Goal: Information Seeking & Learning: Learn about a topic

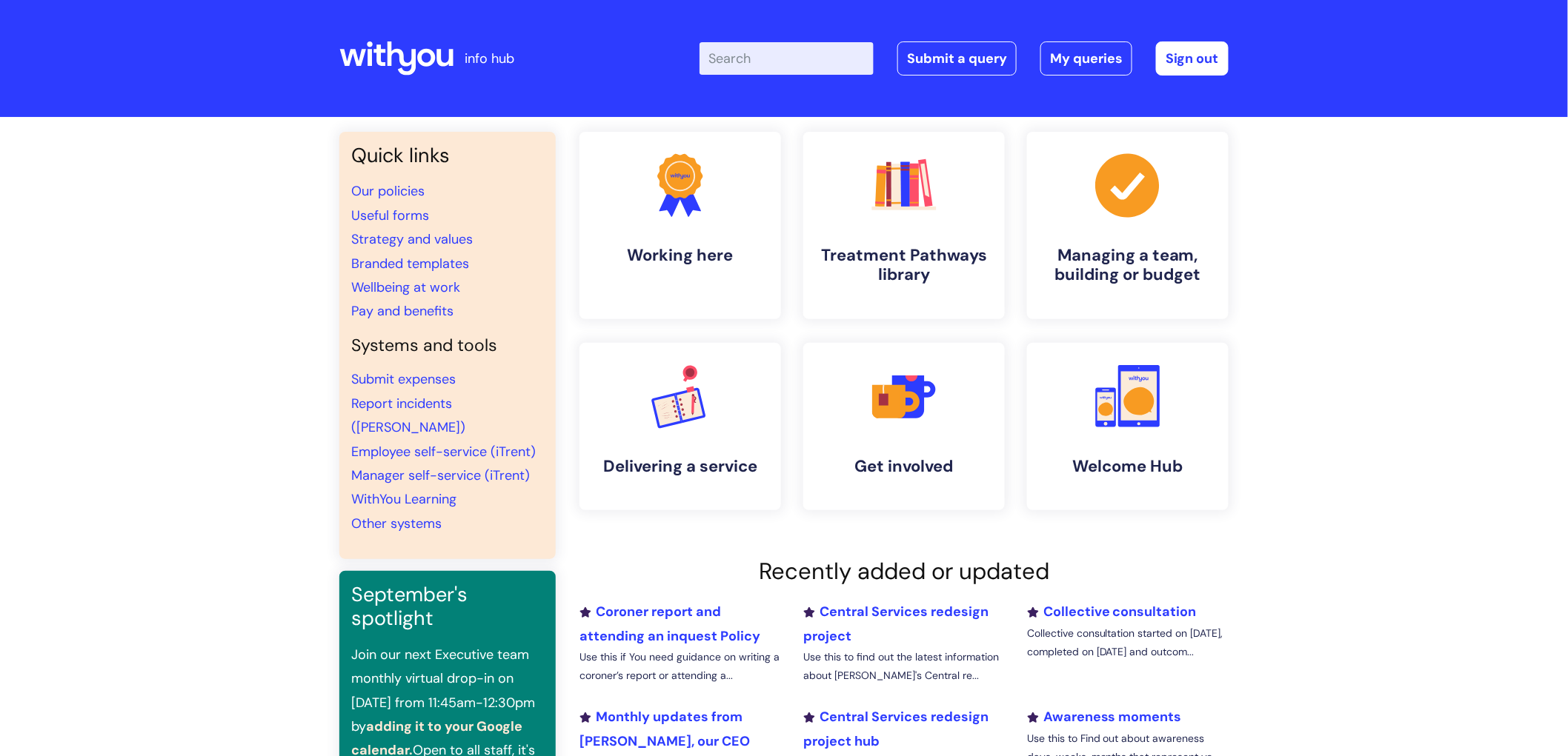
click at [762, 61] on input "Enter your search term here..." at bounding box center [786, 58] width 174 height 32
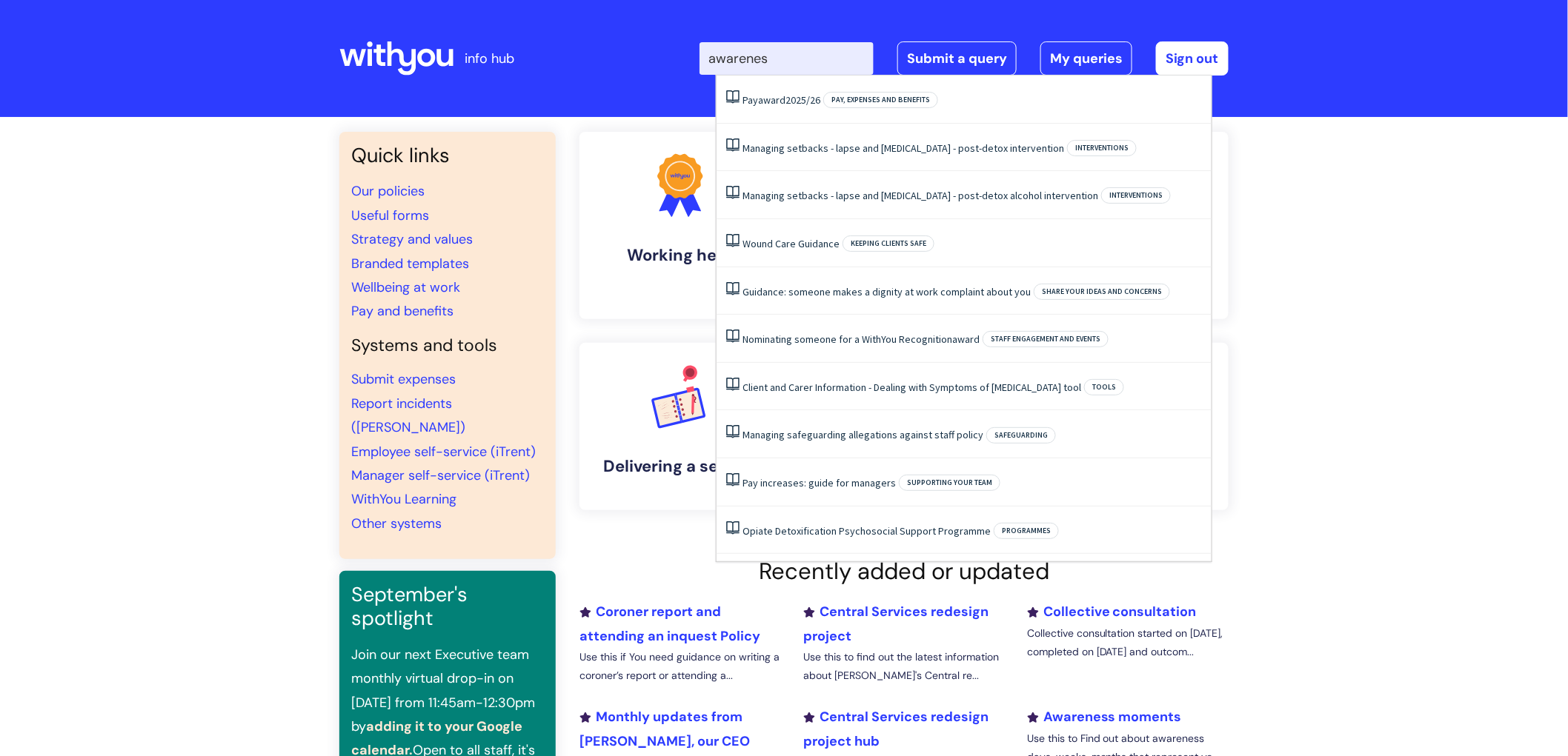
type input "awareness"
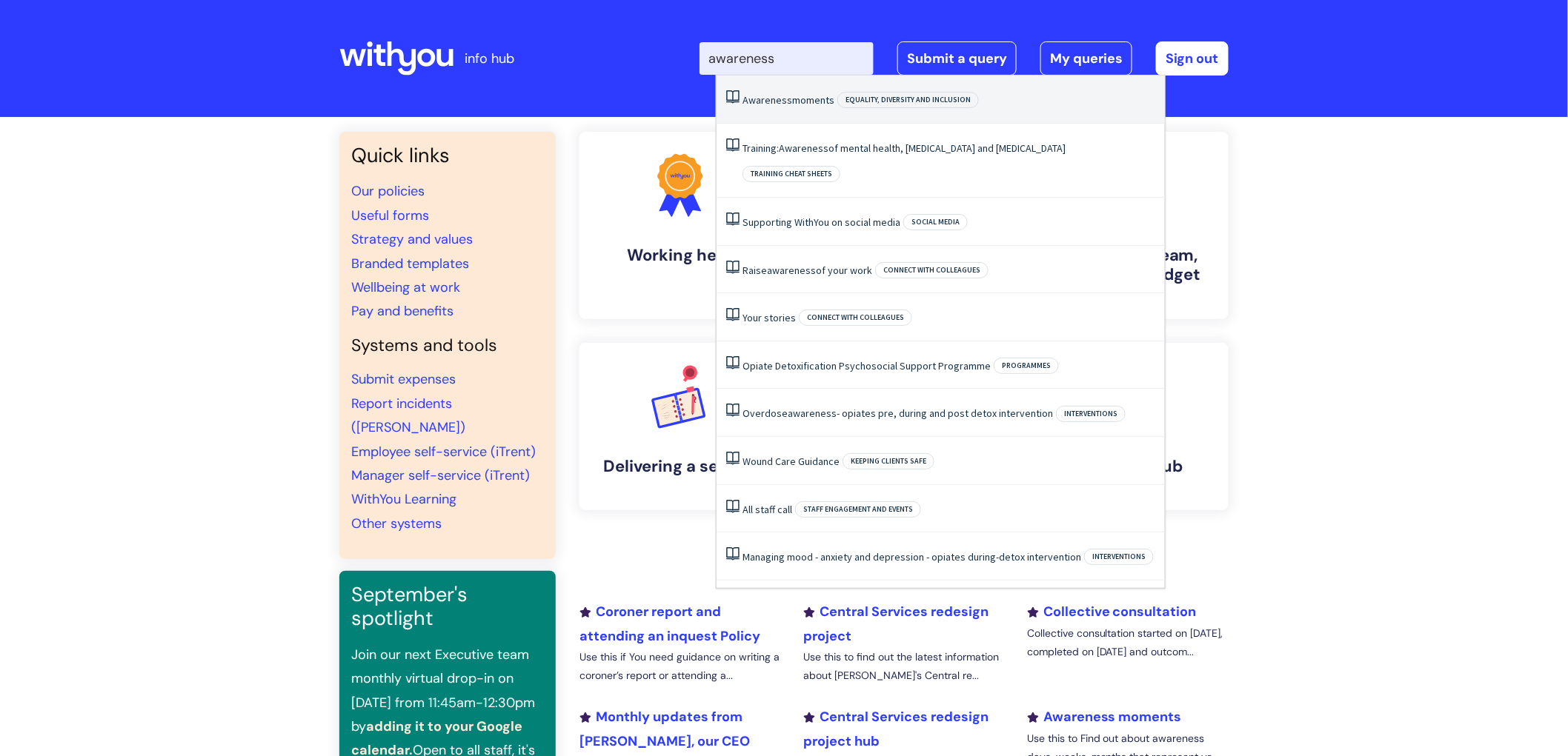
click at [798, 97] on link "Awareness moments" at bounding box center [788, 100] width 92 height 13
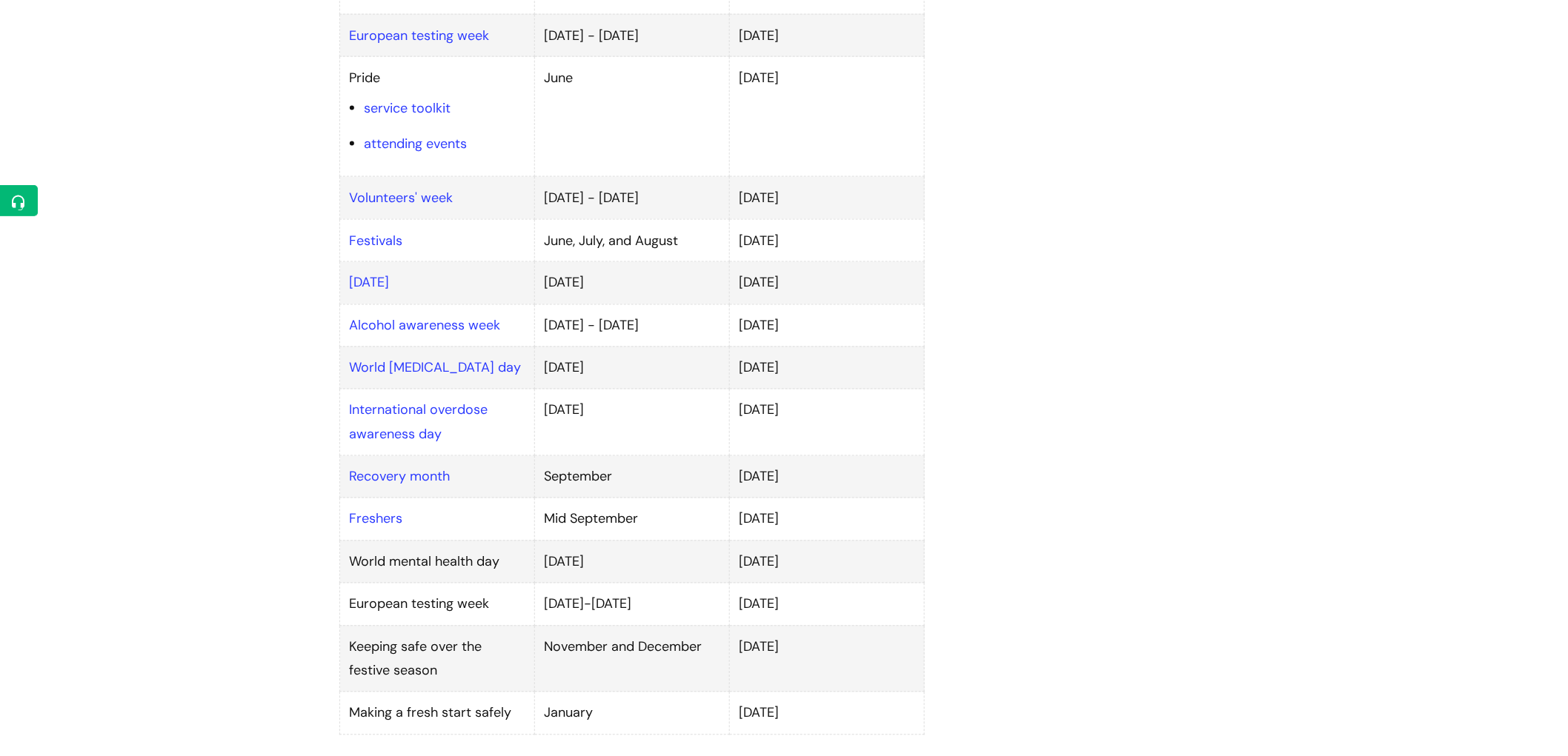
scroll to position [904, 0]
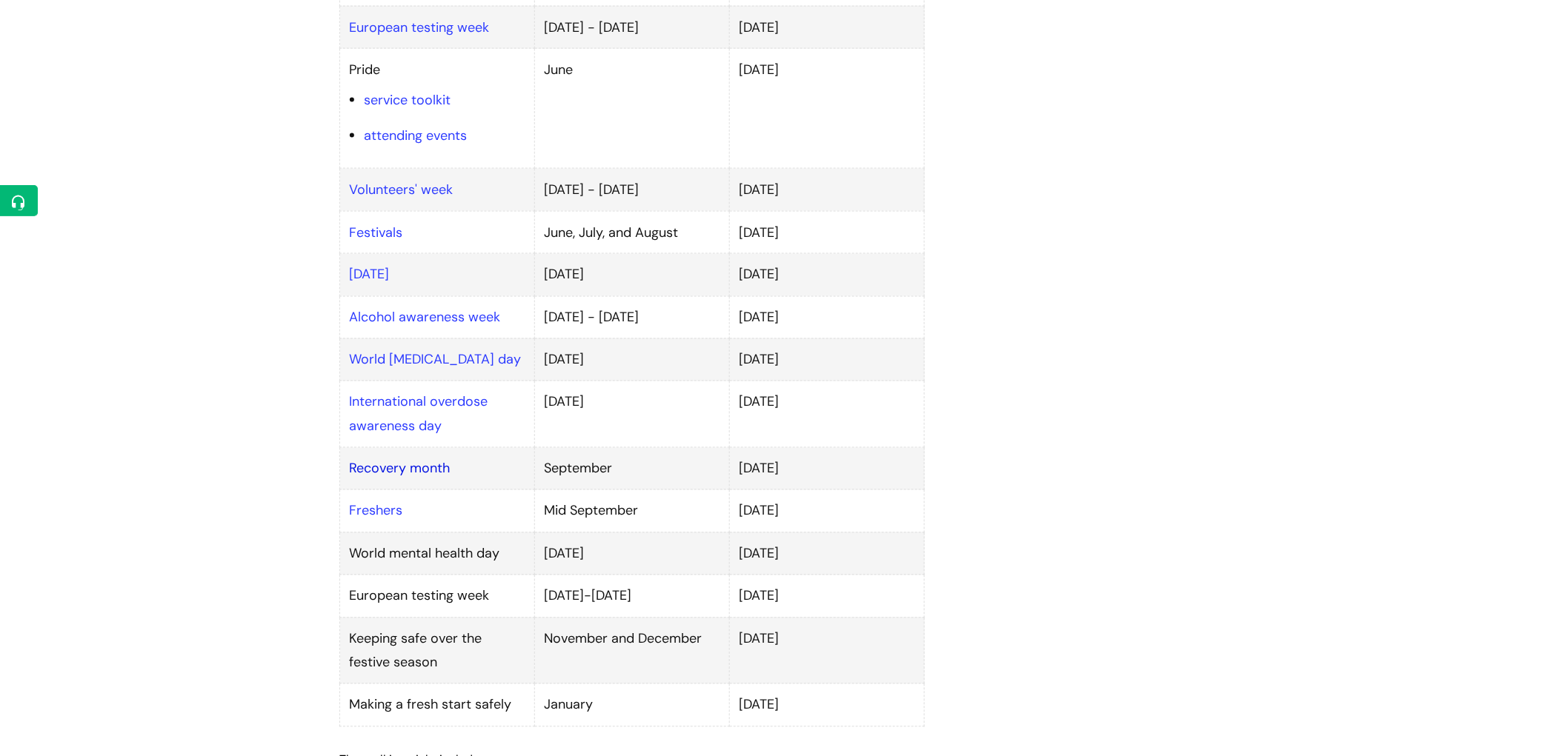
click at [416, 460] on link "Recovery month" at bounding box center [398, 469] width 100 height 17
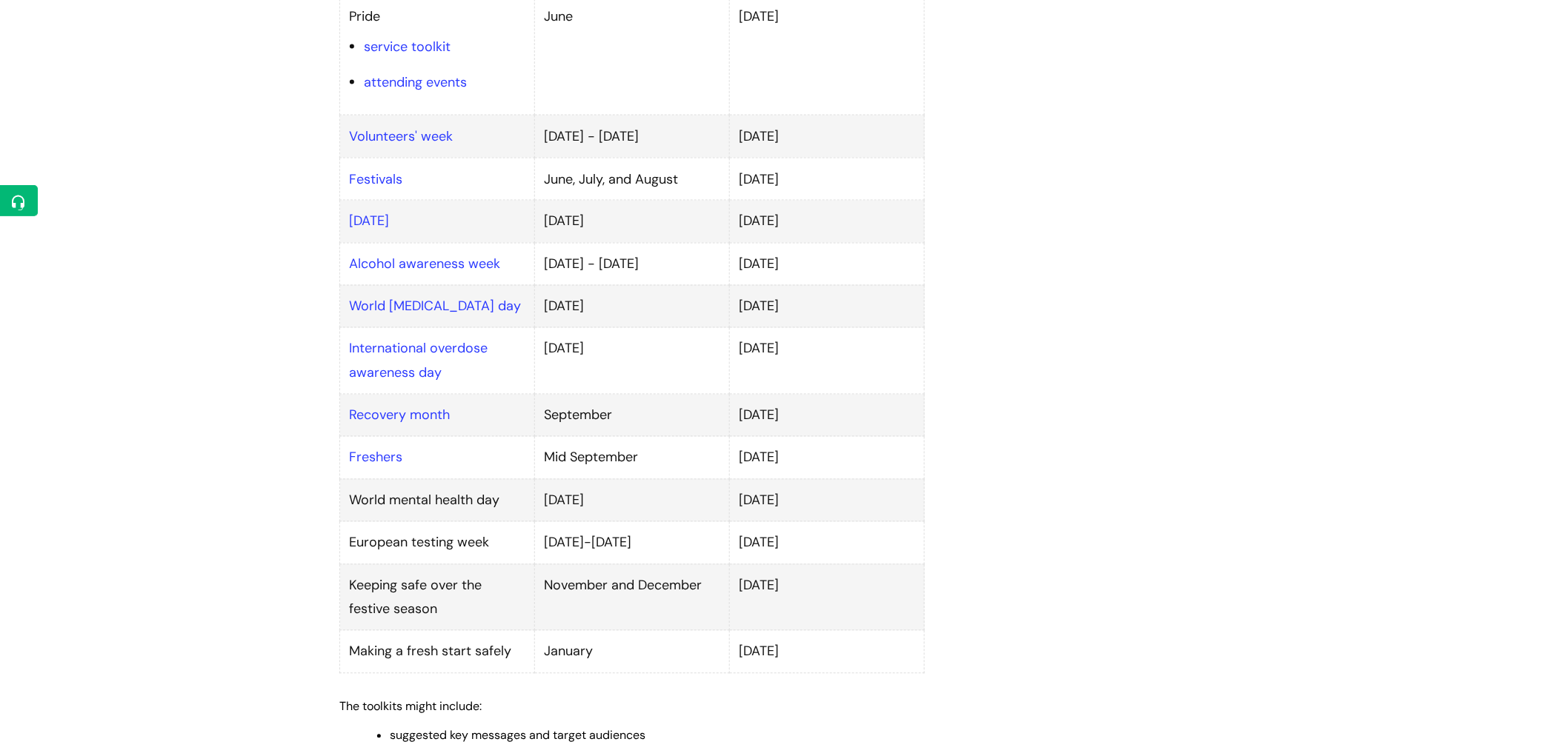
scroll to position [987, 0]
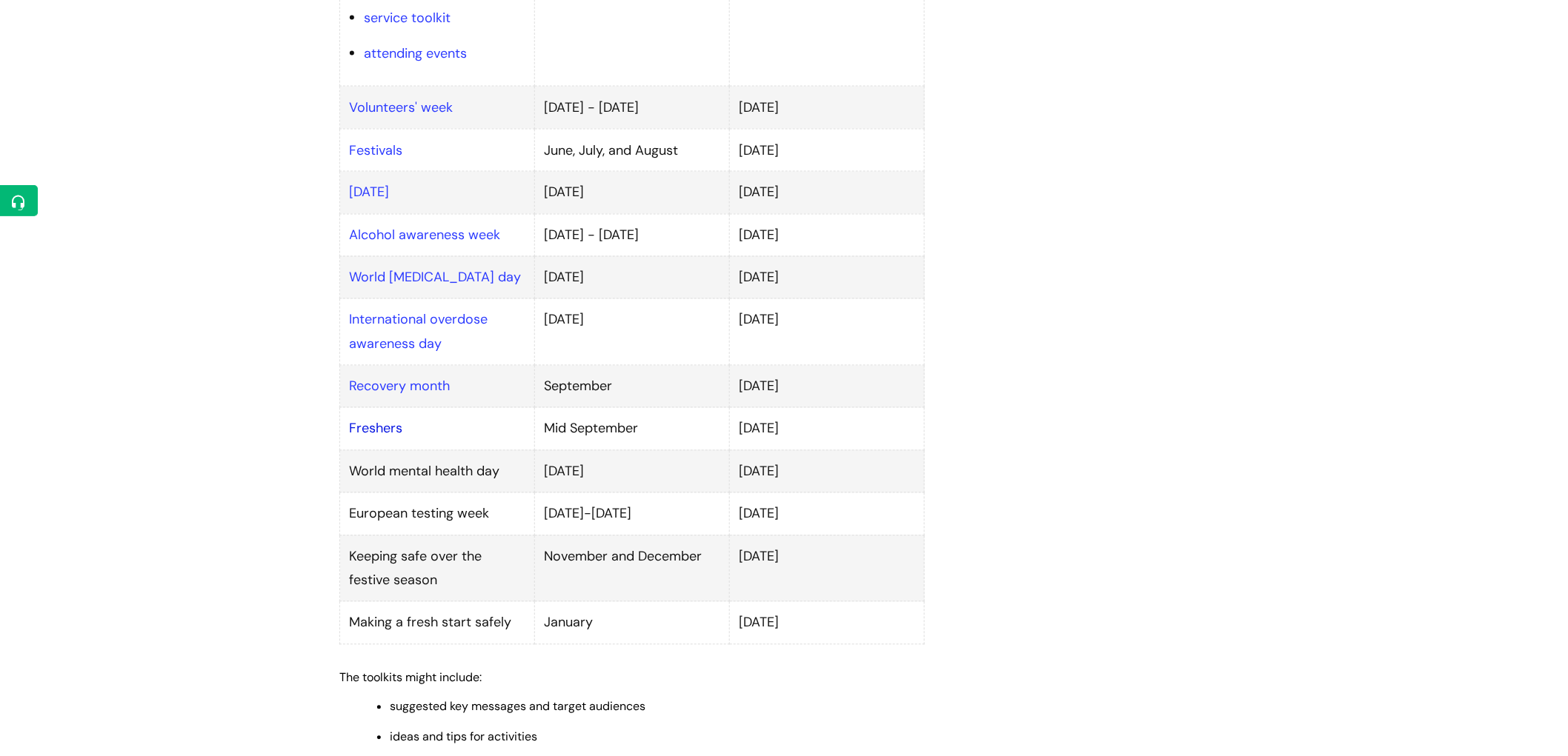
click at [371, 420] on link "Freshers" at bounding box center [375, 429] width 53 height 17
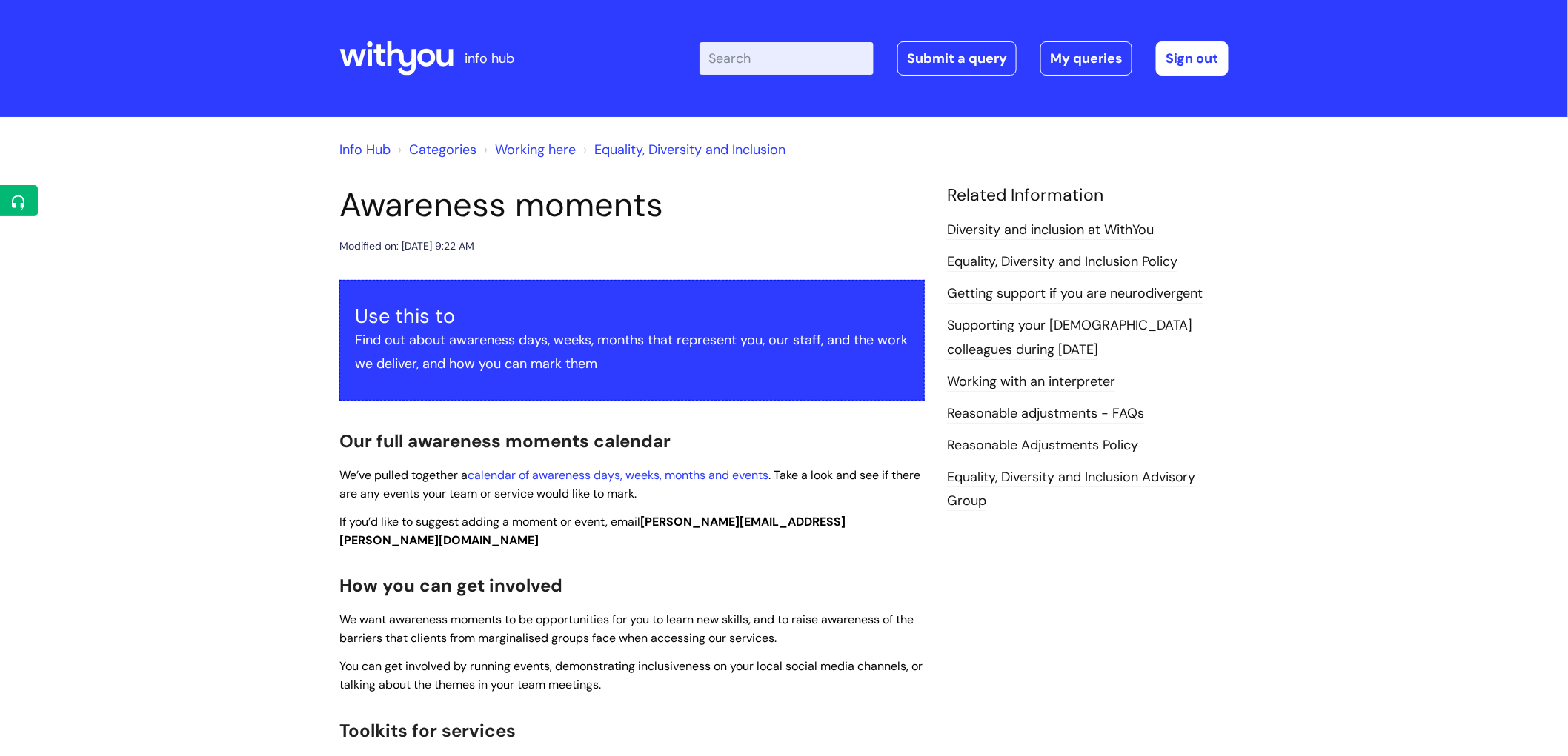
click at [422, 41] on icon at bounding box center [396, 58] width 114 height 36
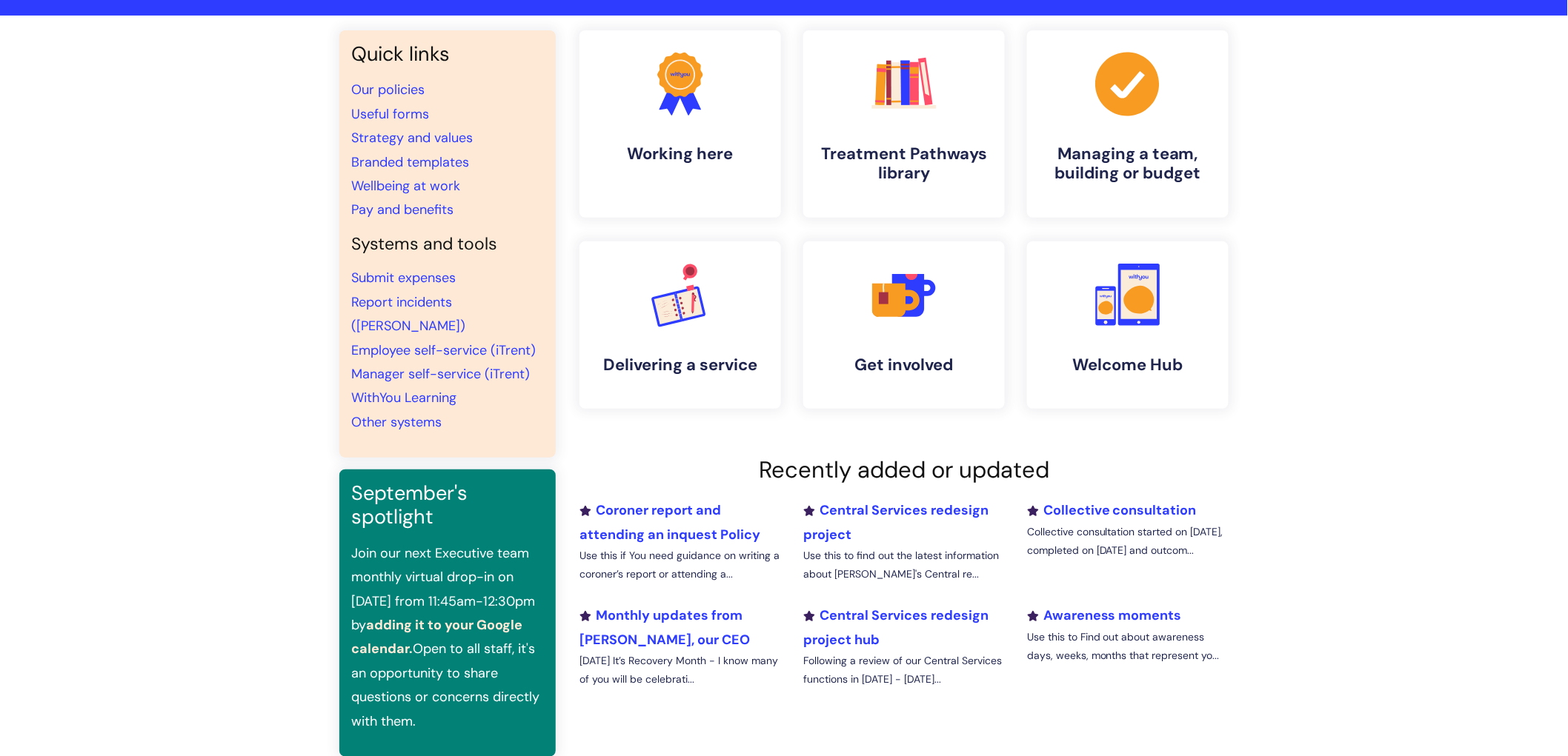
scroll to position [329, 0]
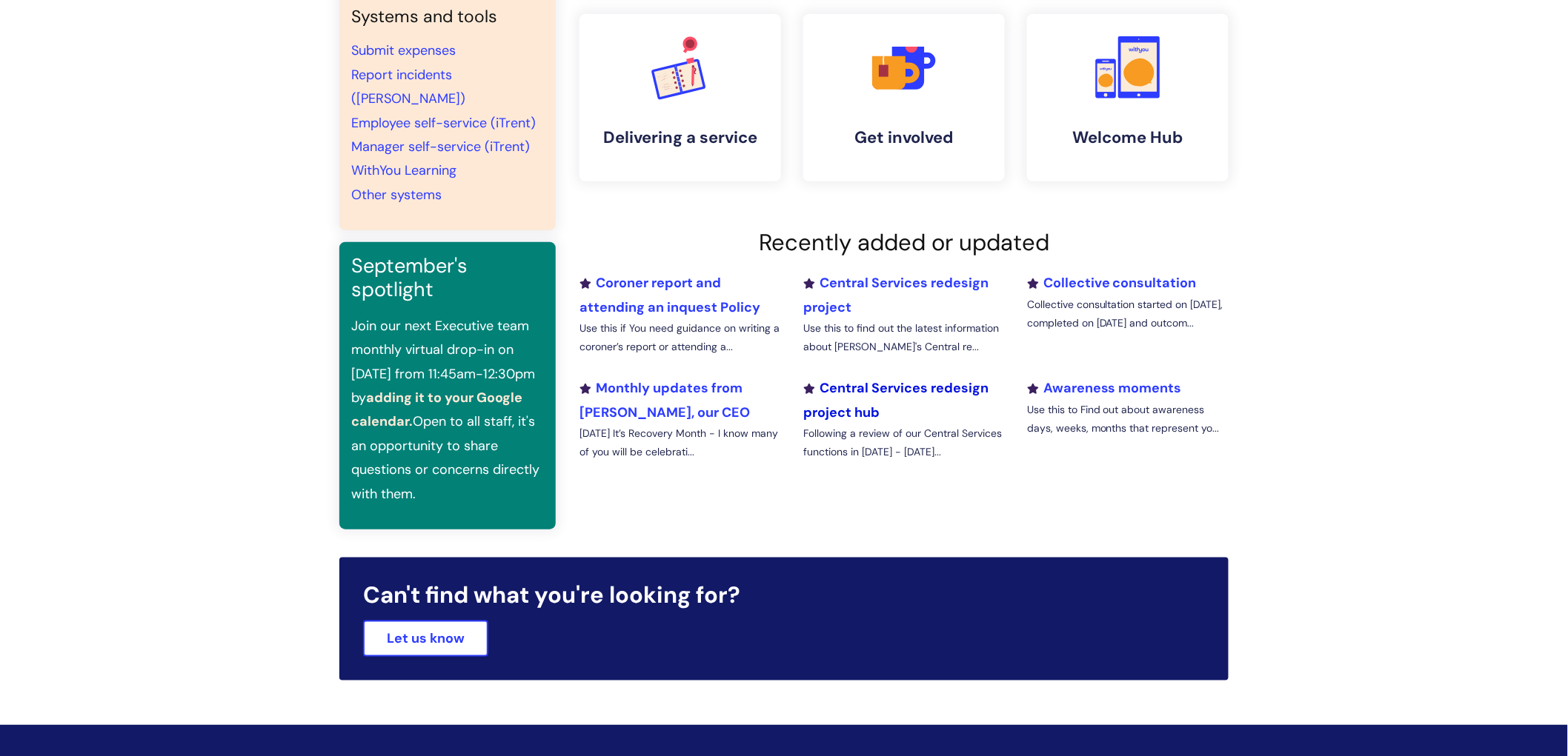
click at [905, 381] on link "Central Services redesign project hub" at bounding box center [895, 399] width 185 height 41
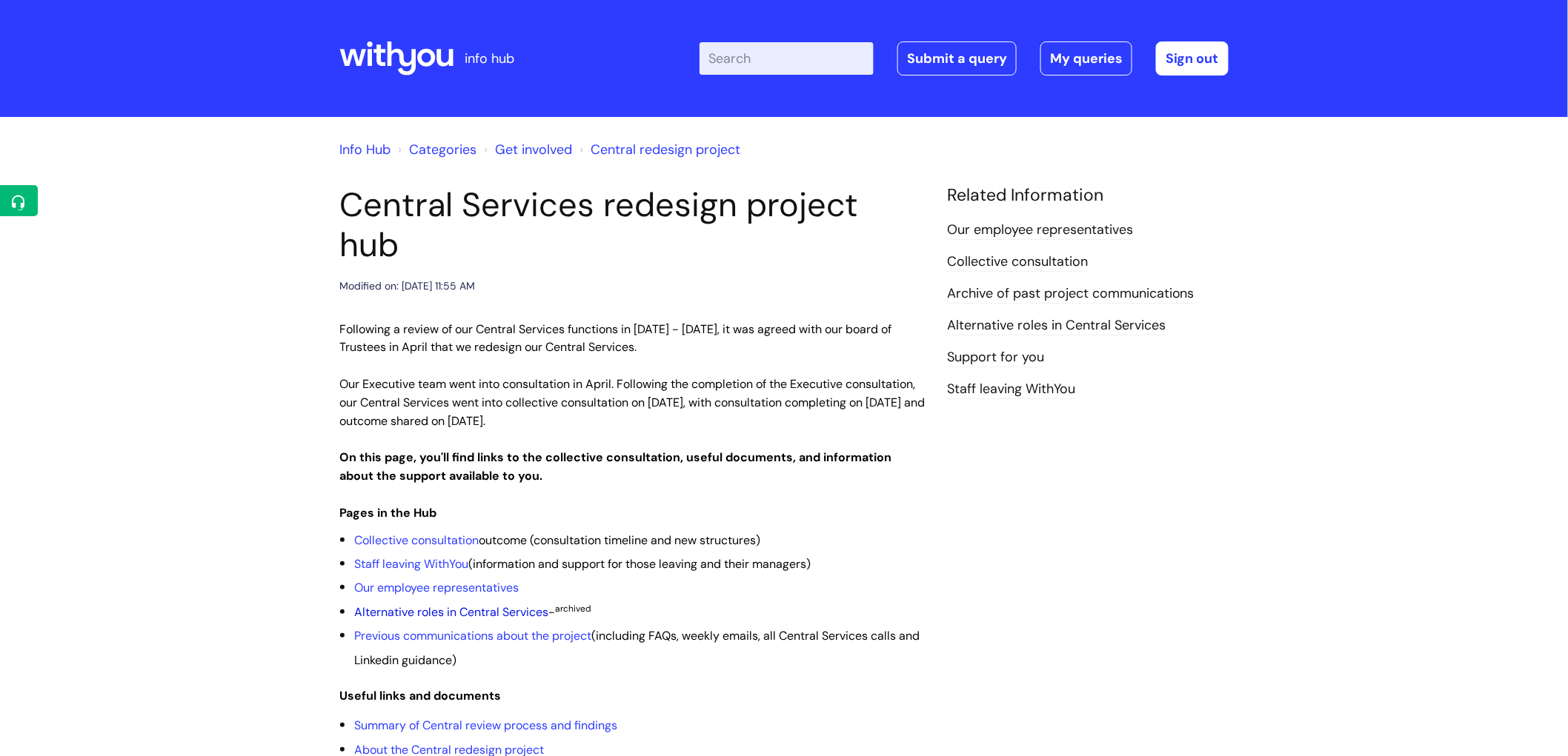
click at [468, 604] on link "Alternative roles in Central Services" at bounding box center [451, 612] width 194 height 16
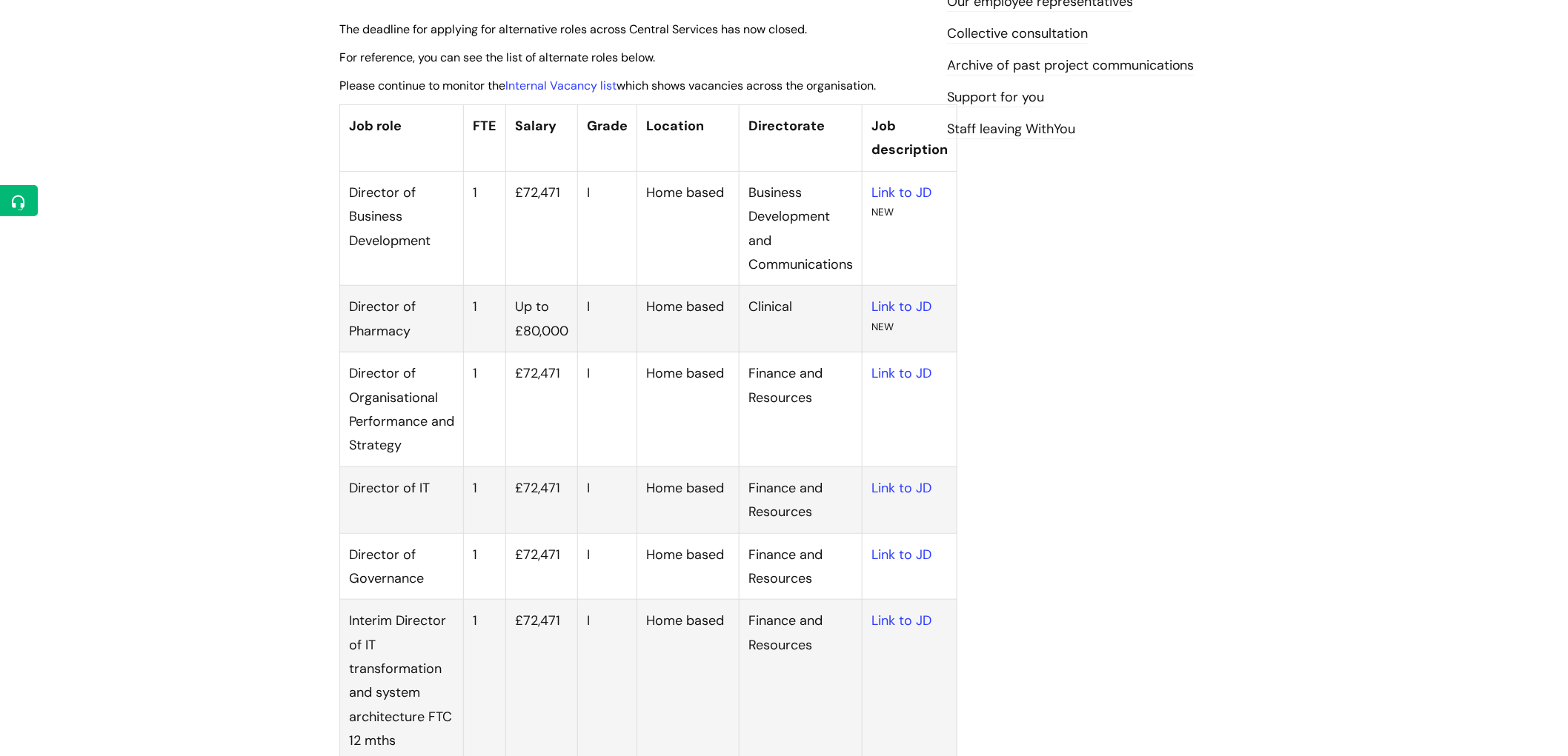
scroll to position [164, 0]
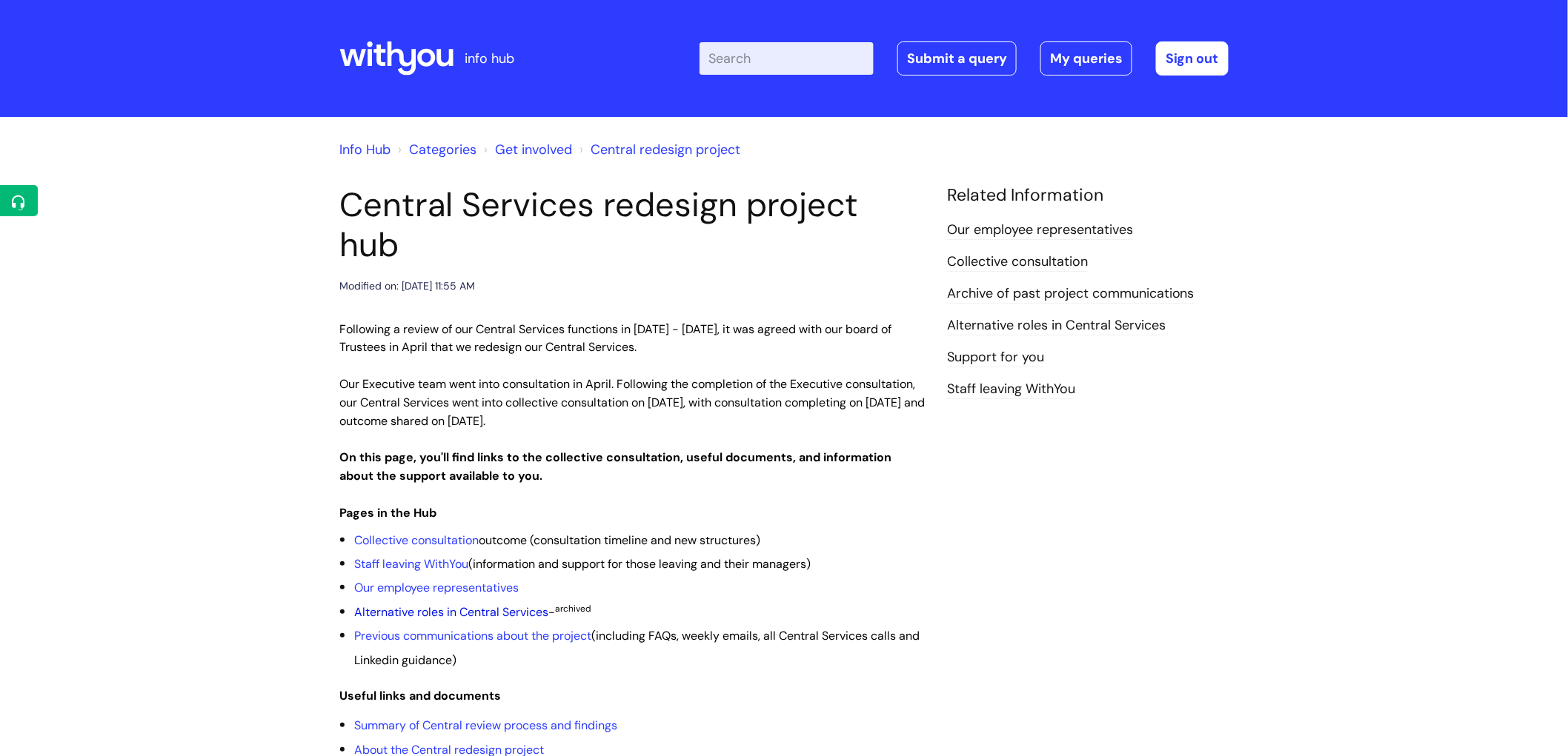
click at [487, 604] on link "Alternative roles in Central Services" at bounding box center [451, 612] width 194 height 16
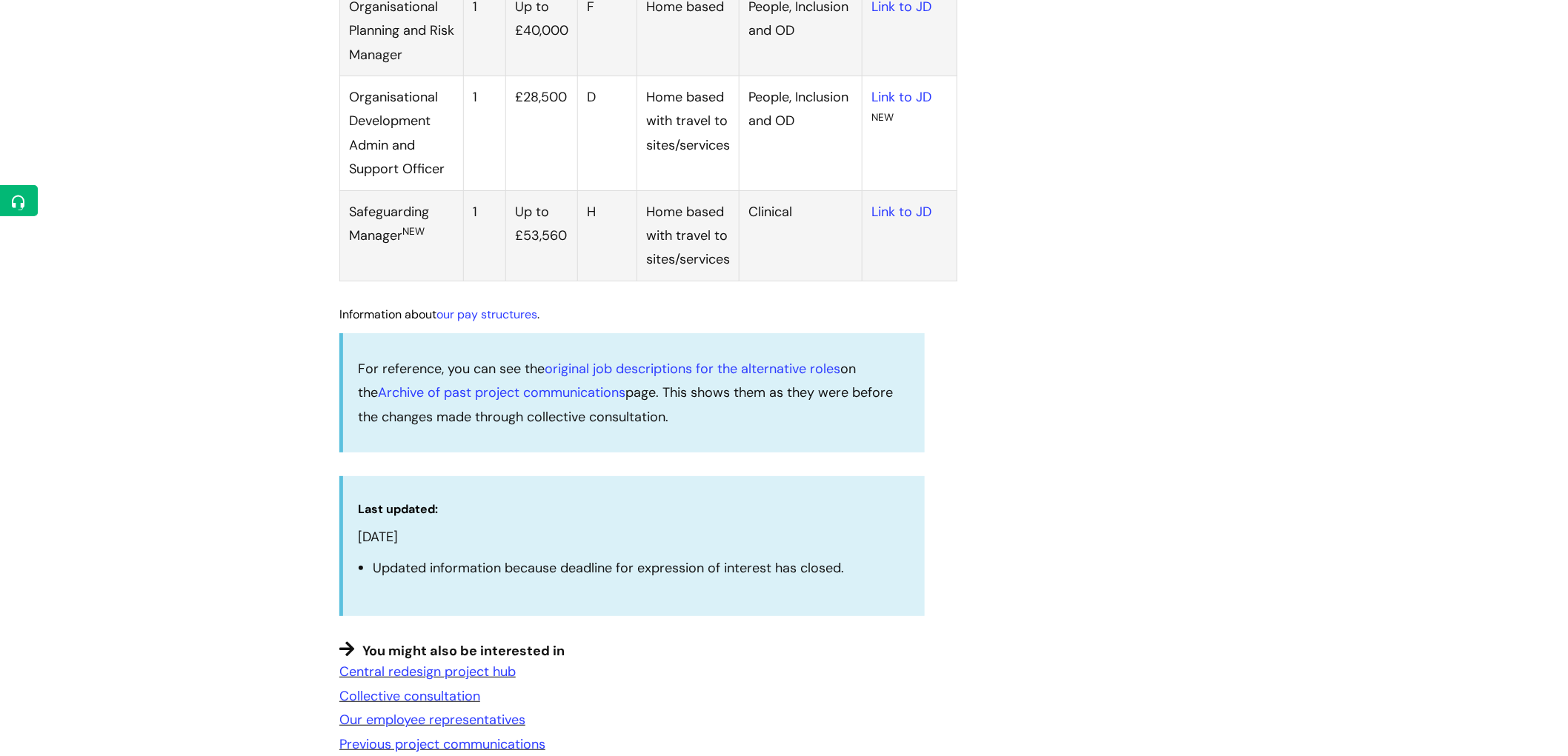
scroll to position [2221, 0]
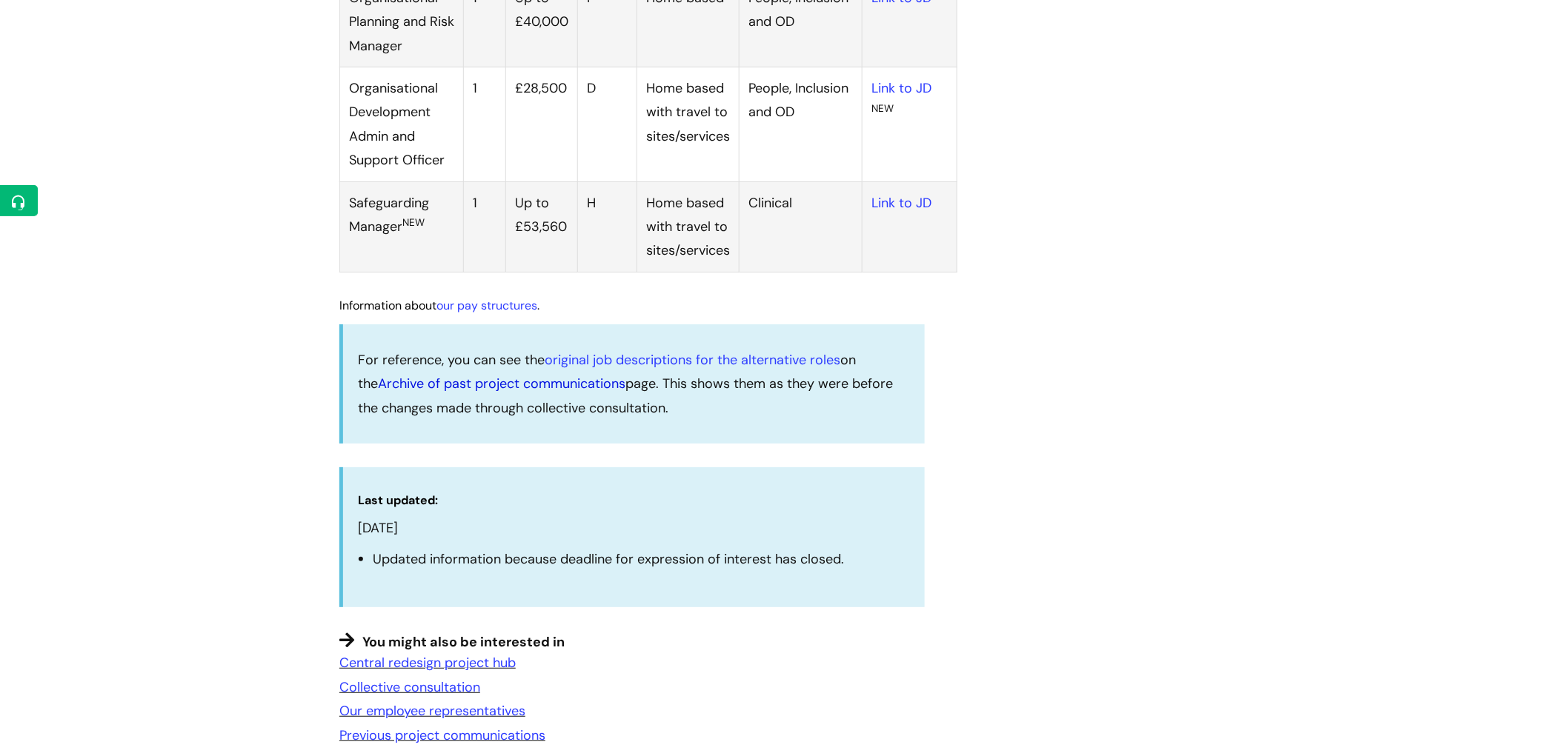
click at [556, 393] on link "Archive of past project communications" at bounding box center [501, 383] width 247 height 17
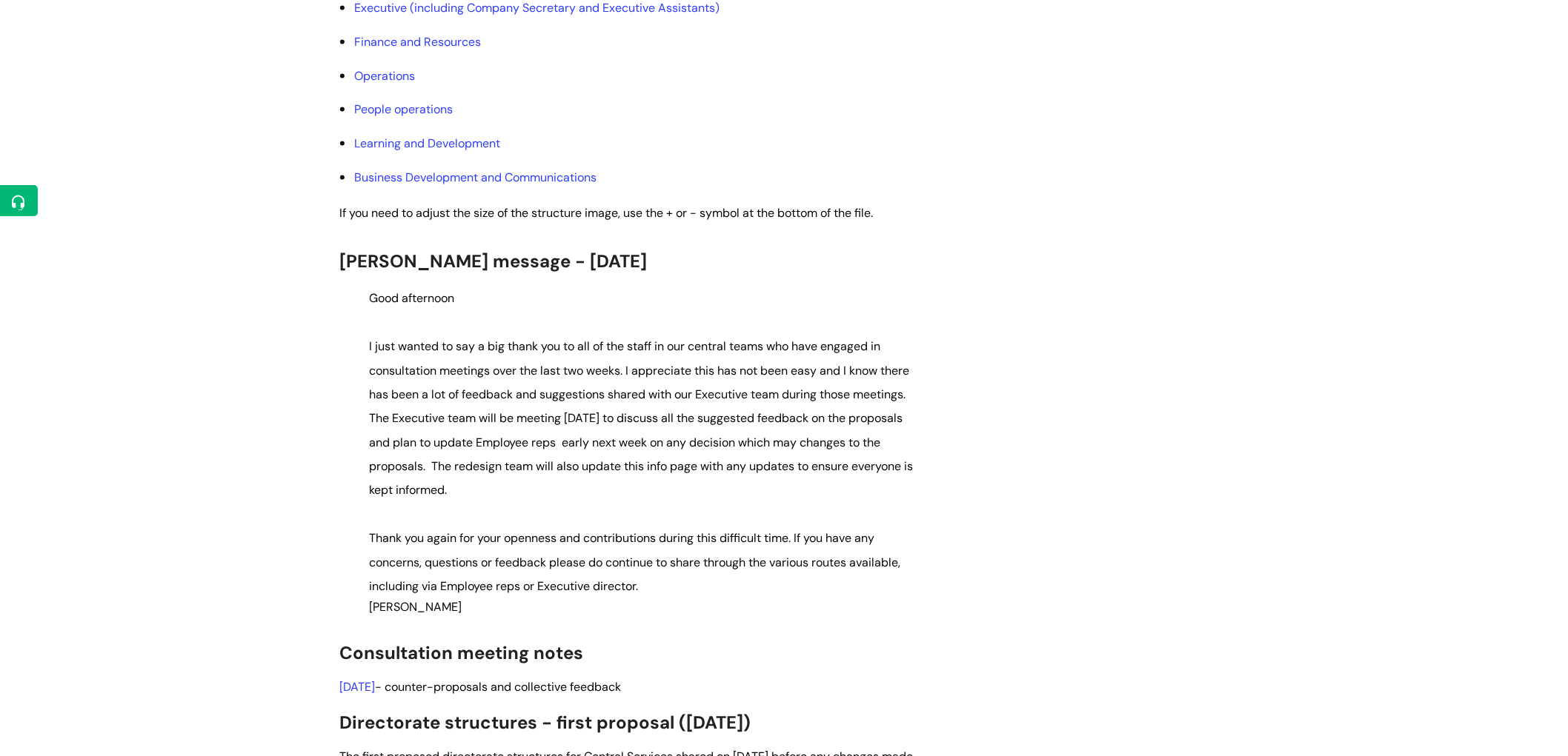
scroll to position [987, 0]
